Goal: Task Accomplishment & Management: Use online tool/utility

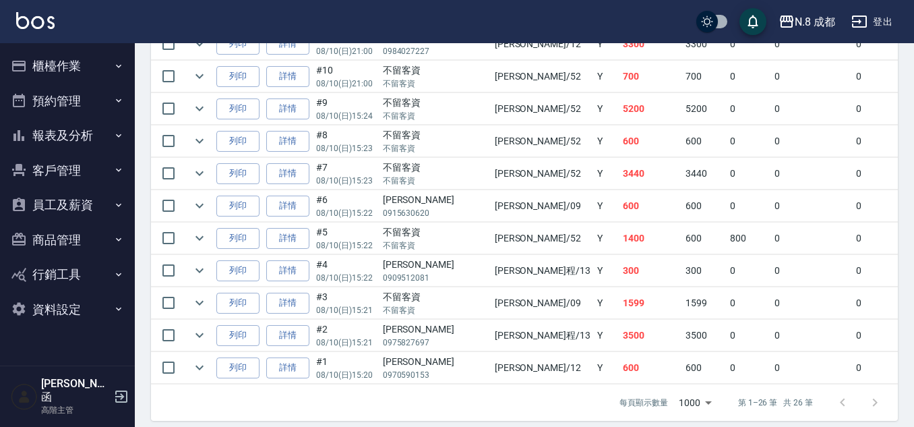
scroll to position [926, 0]
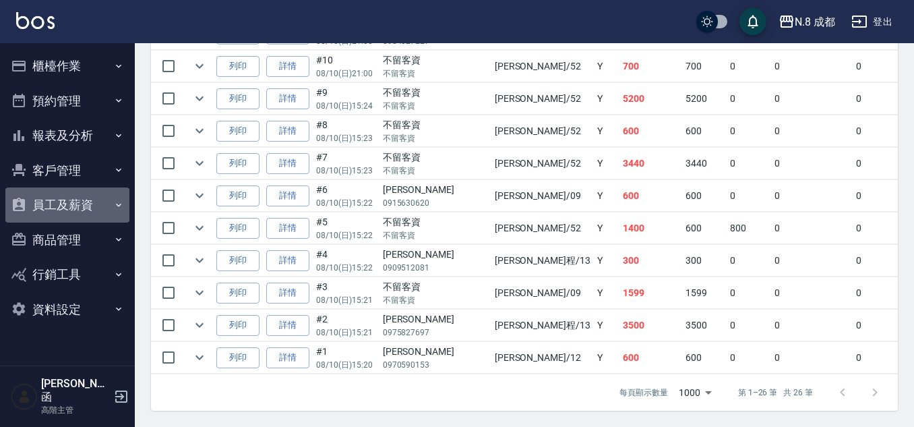
click at [95, 208] on button "員工及薪資" at bounding box center [67, 204] width 124 height 35
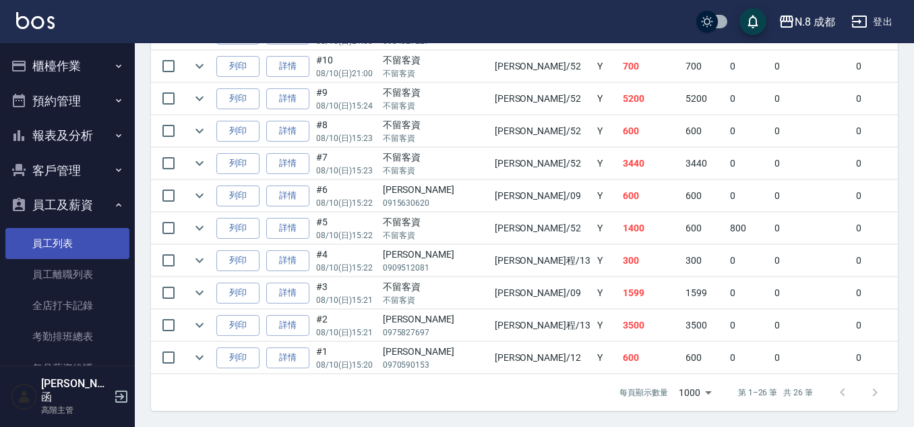
click at [86, 244] on link "員工列表" at bounding box center [67, 243] width 124 height 31
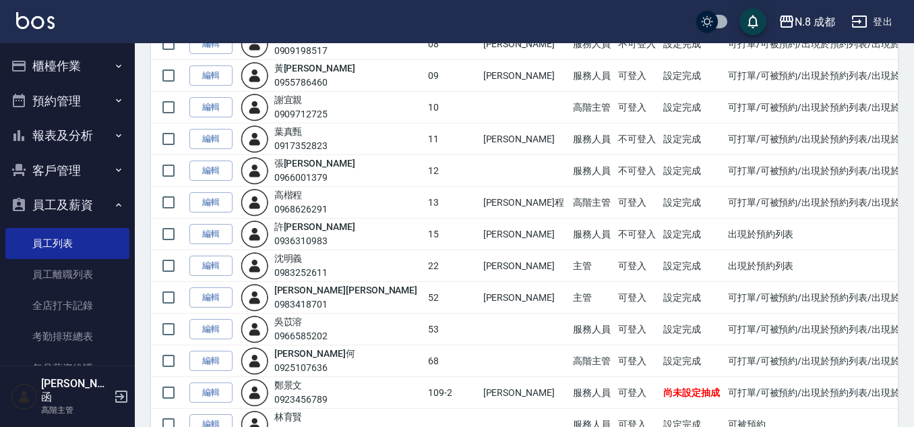
scroll to position [328, 0]
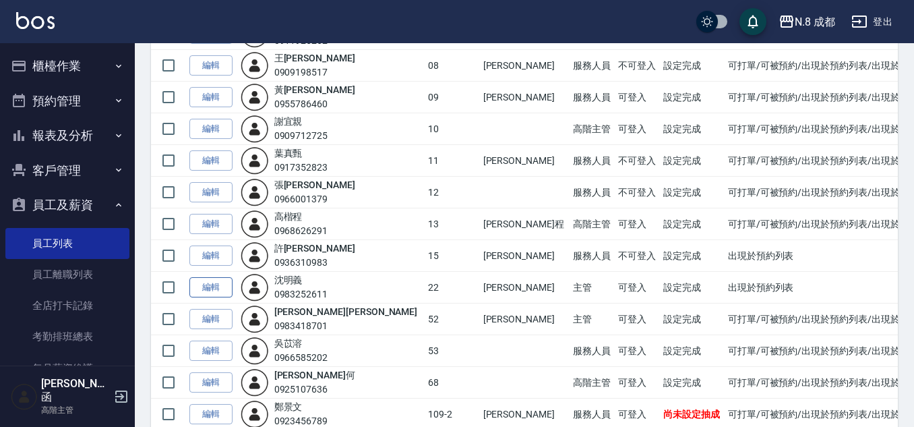
click at [201, 286] on link "編輯" at bounding box center [210, 287] width 43 height 21
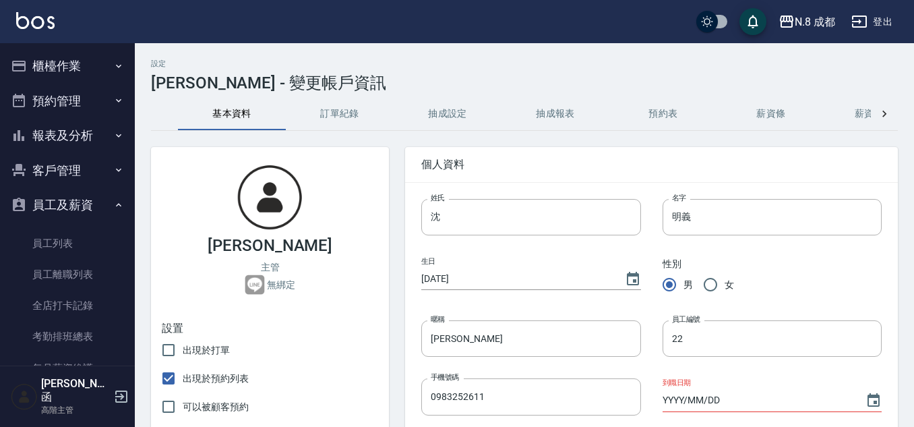
scroll to position [67, 0]
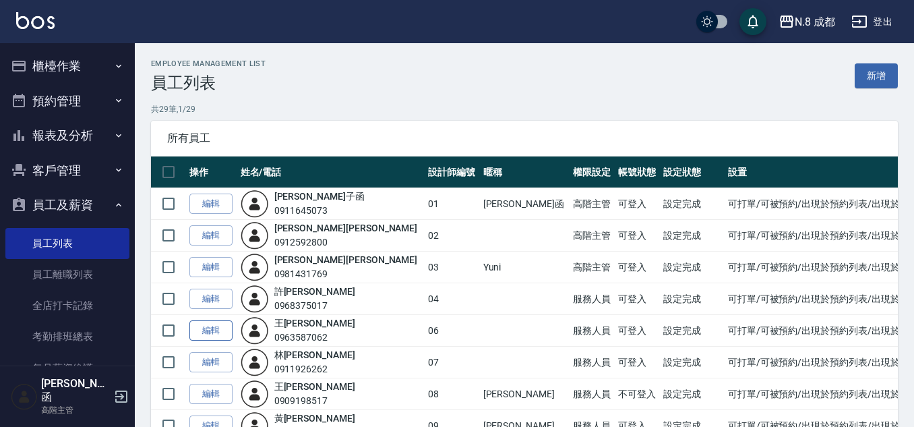
click at [216, 328] on link "編輯" at bounding box center [210, 330] width 43 height 21
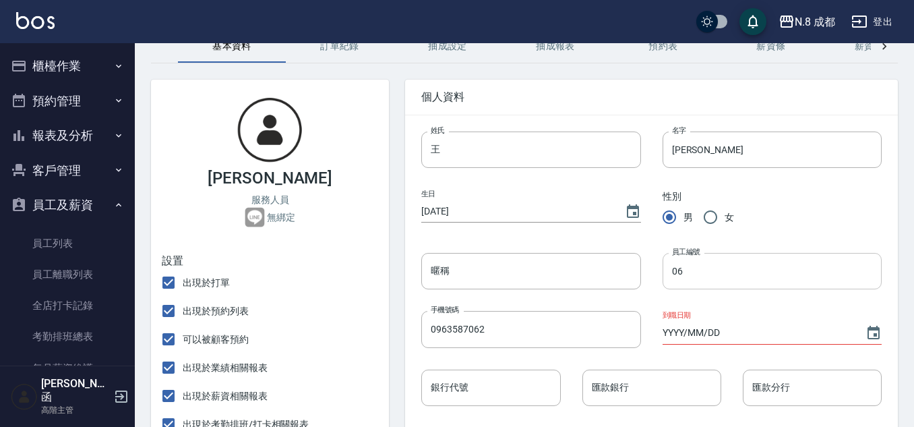
scroll to position [135, 0]
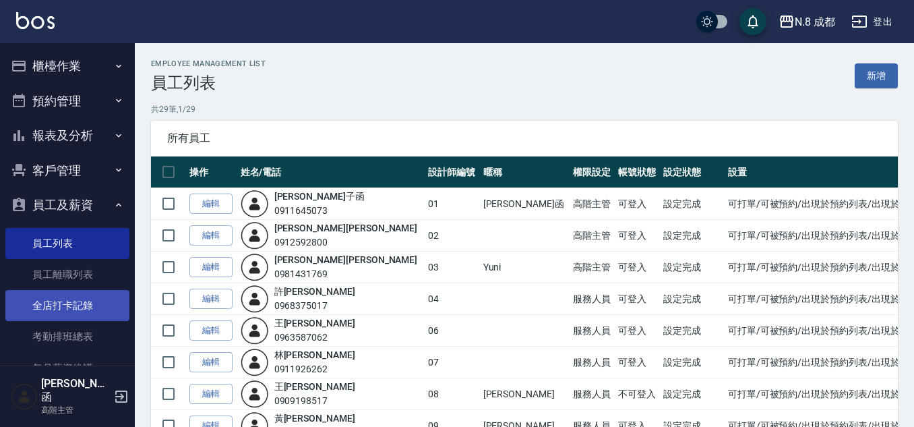
click at [72, 303] on link "全店打卡記錄" at bounding box center [67, 305] width 124 height 31
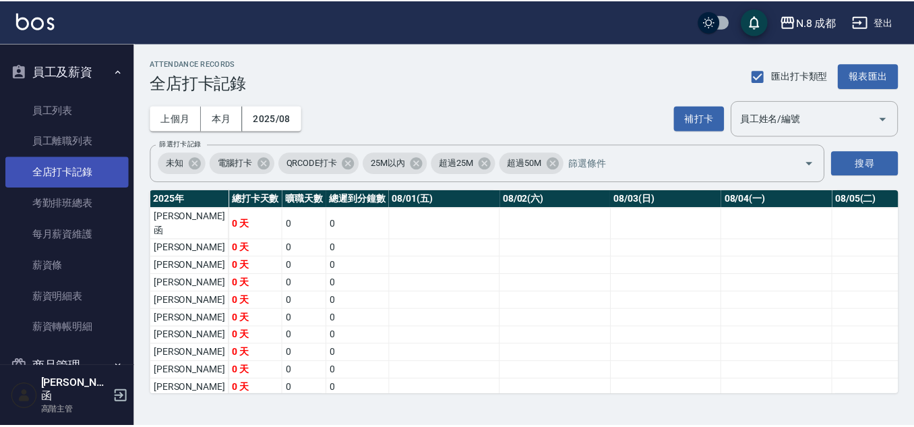
scroll to position [135, 0]
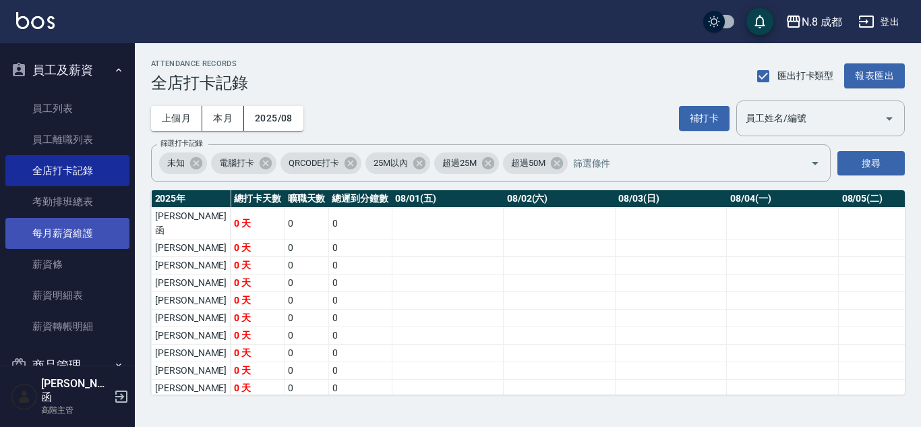
click at [90, 229] on link "每月薪資維護" at bounding box center [67, 233] width 124 height 31
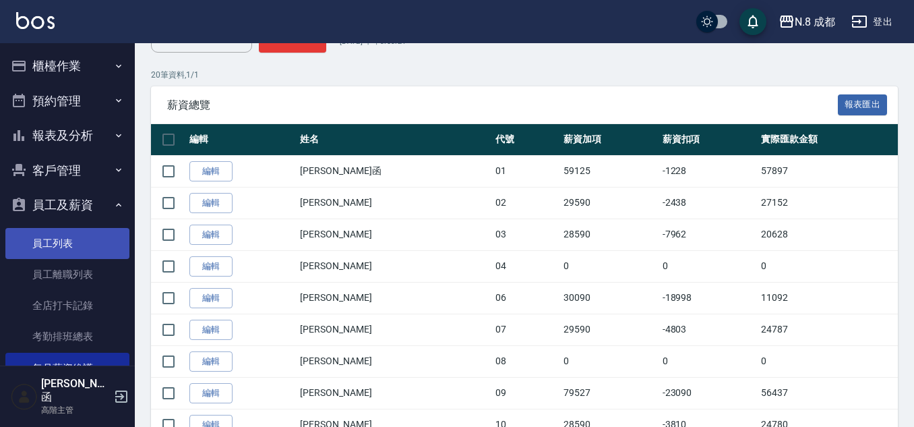
click at [78, 255] on link "員工列表" at bounding box center [67, 243] width 124 height 31
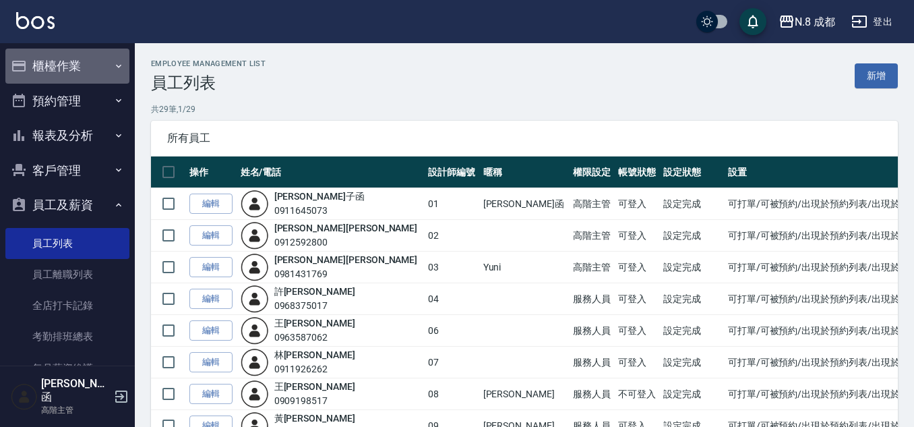
click at [98, 71] on button "櫃檯作業" at bounding box center [67, 66] width 124 height 35
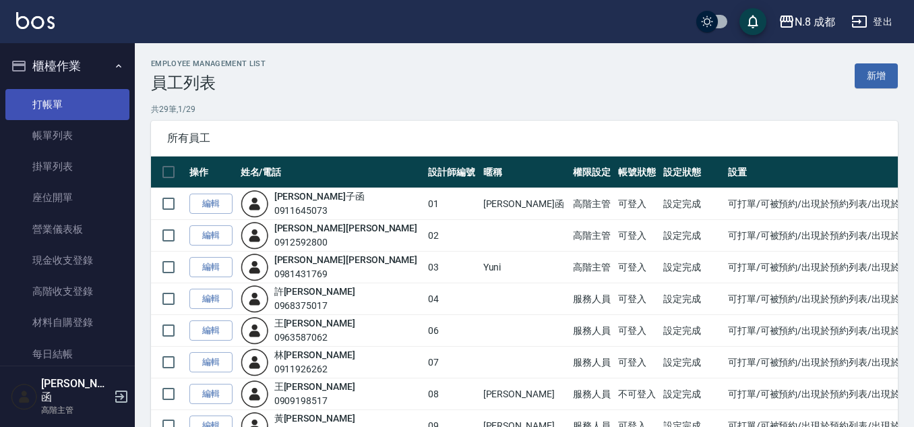
click at [87, 109] on link "打帳單" at bounding box center [67, 104] width 124 height 31
